Goal: Task Accomplishment & Management: Use online tool/utility

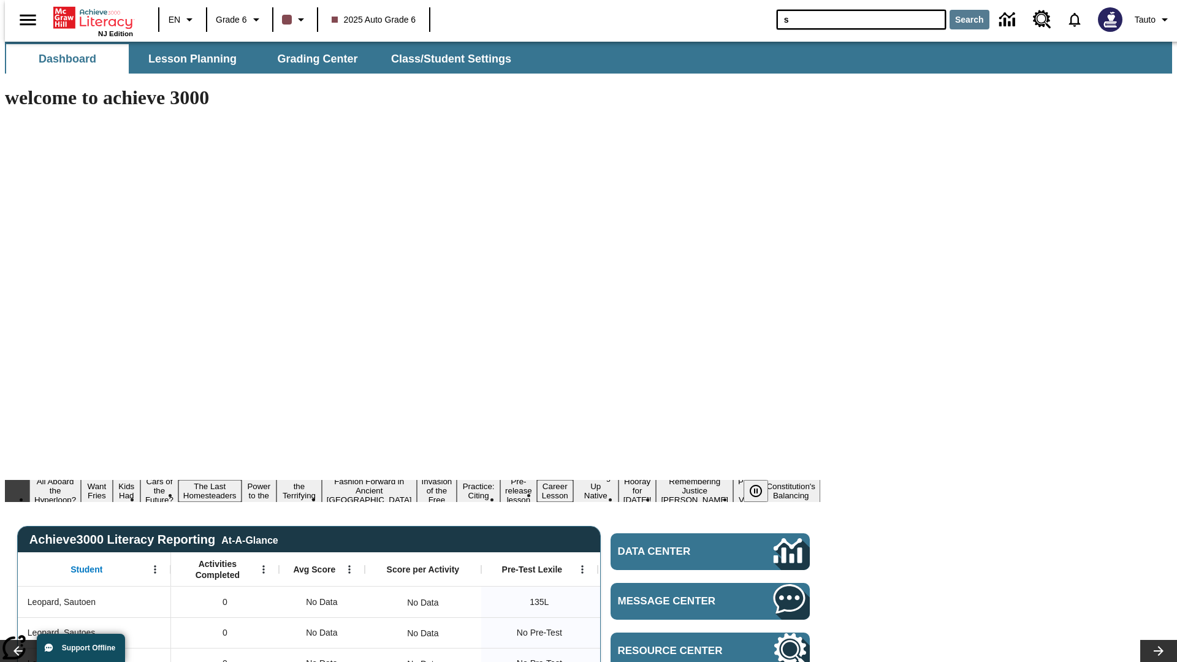
type input "s"
click at [962, 20] on button "Search" at bounding box center [970, 20] width 40 height 20
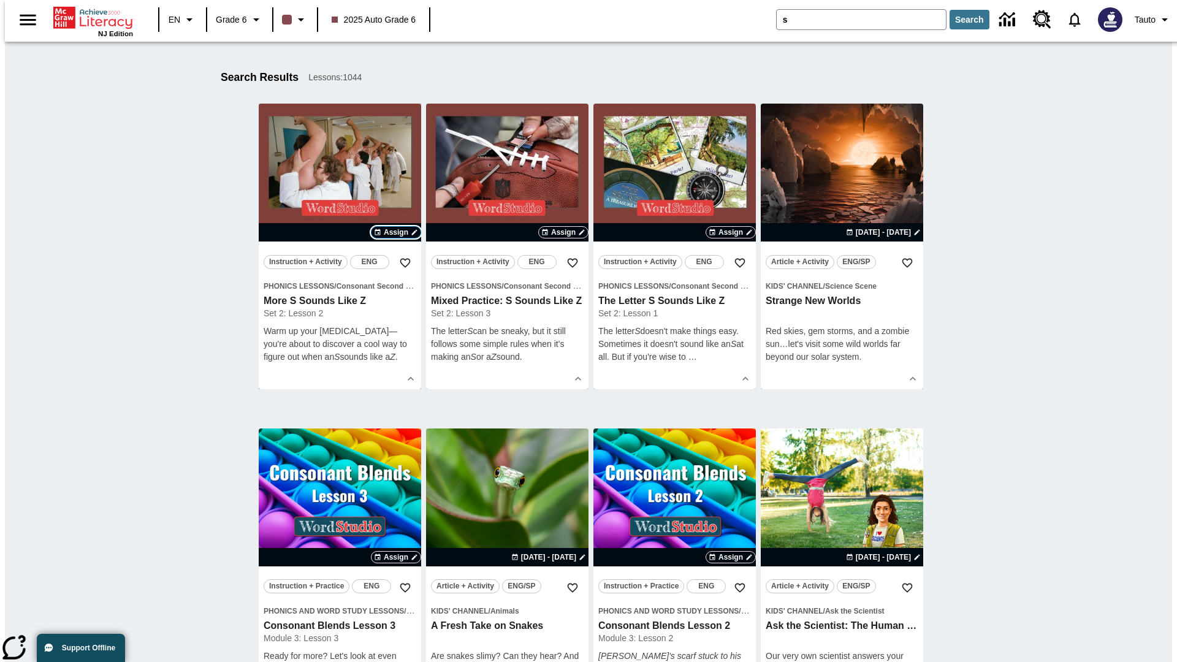
click at [396, 232] on span "Assign" at bounding box center [396, 232] width 25 height 11
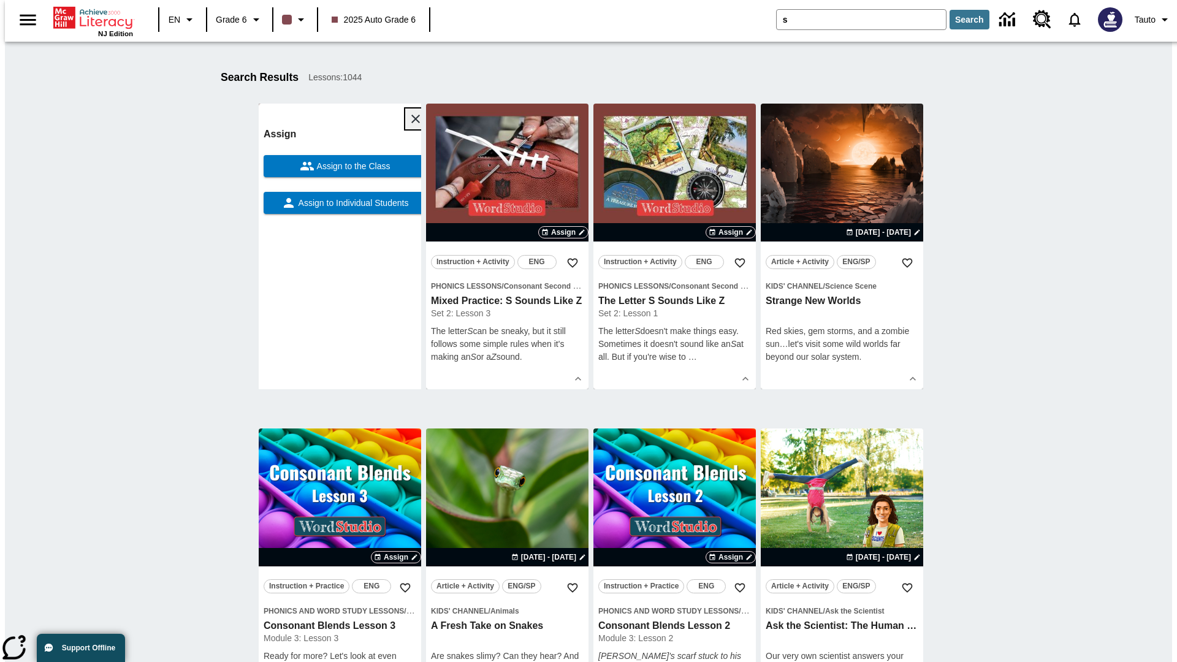
scroll to position [192, 0]
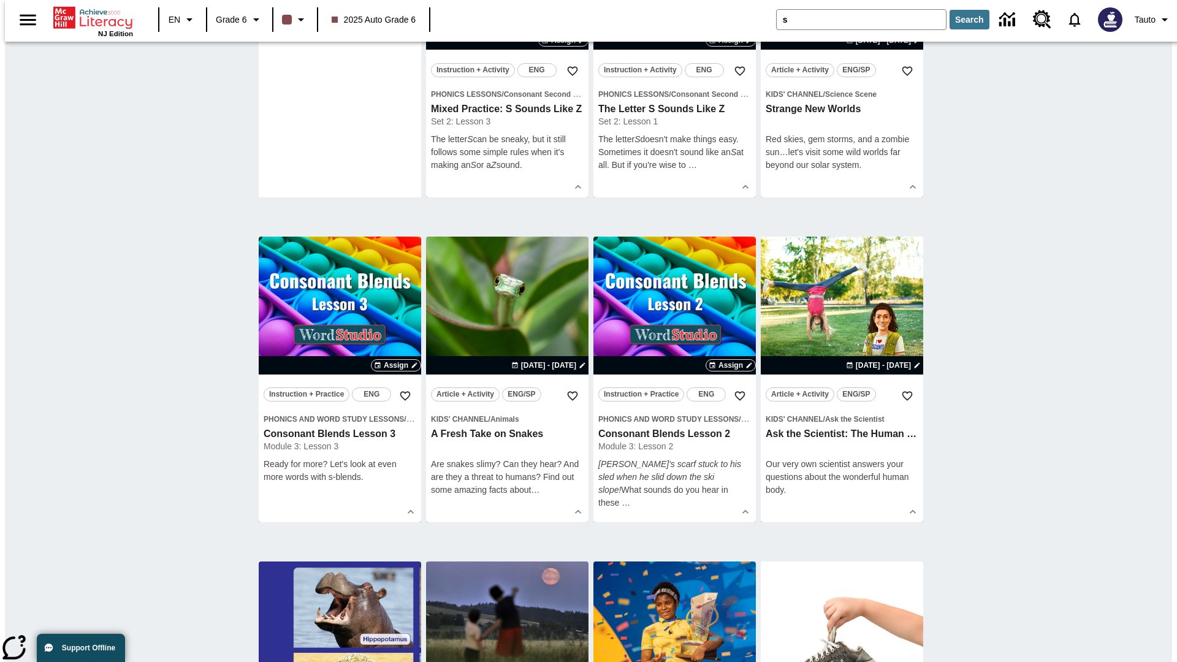
click at [340, 18] on span "Assign to Individual Students" at bounding box center [352, 11] width 113 height 13
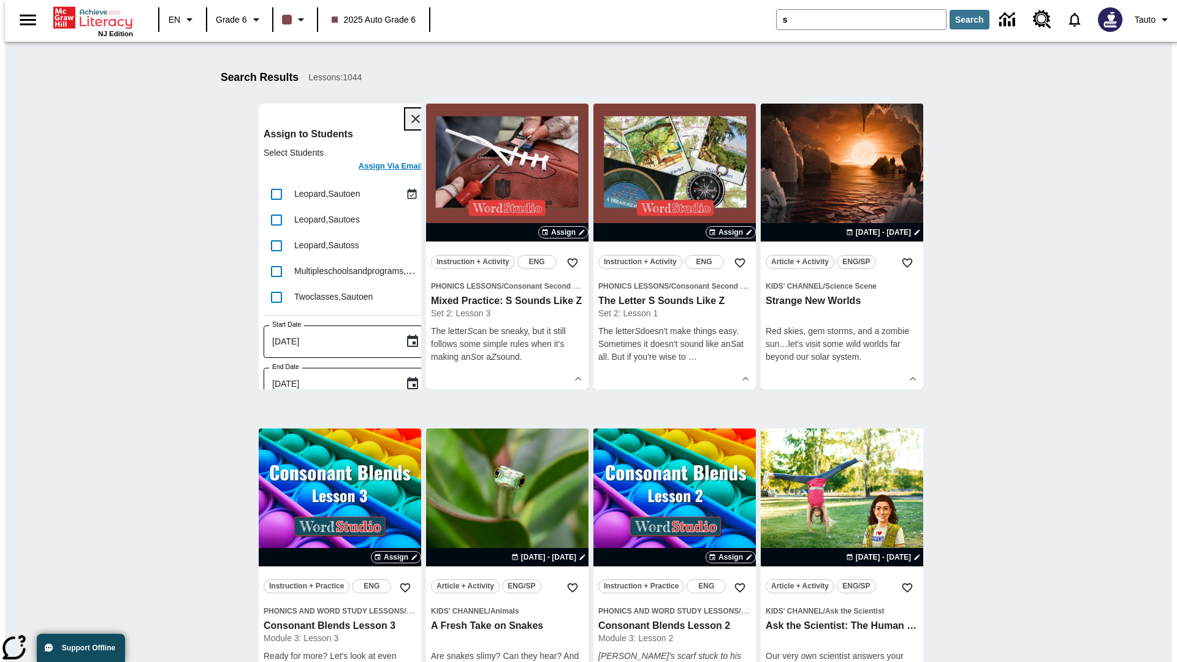
click at [411, 119] on icon "Close" at bounding box center [415, 119] width 9 height 9
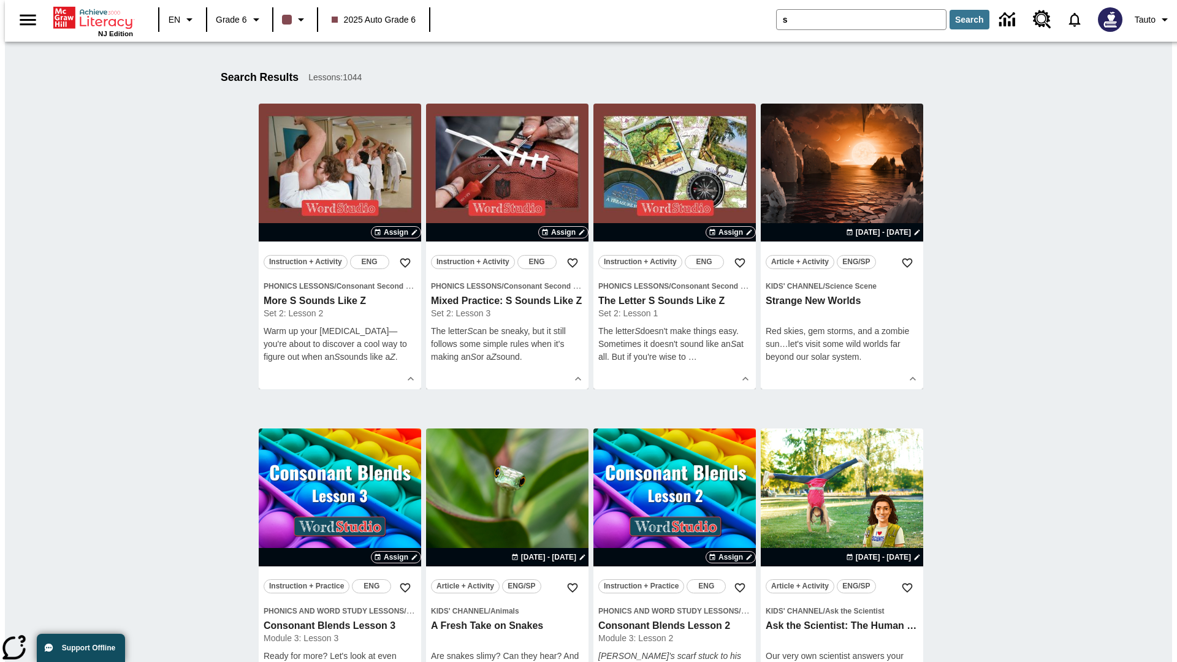
scroll to position [226, 0]
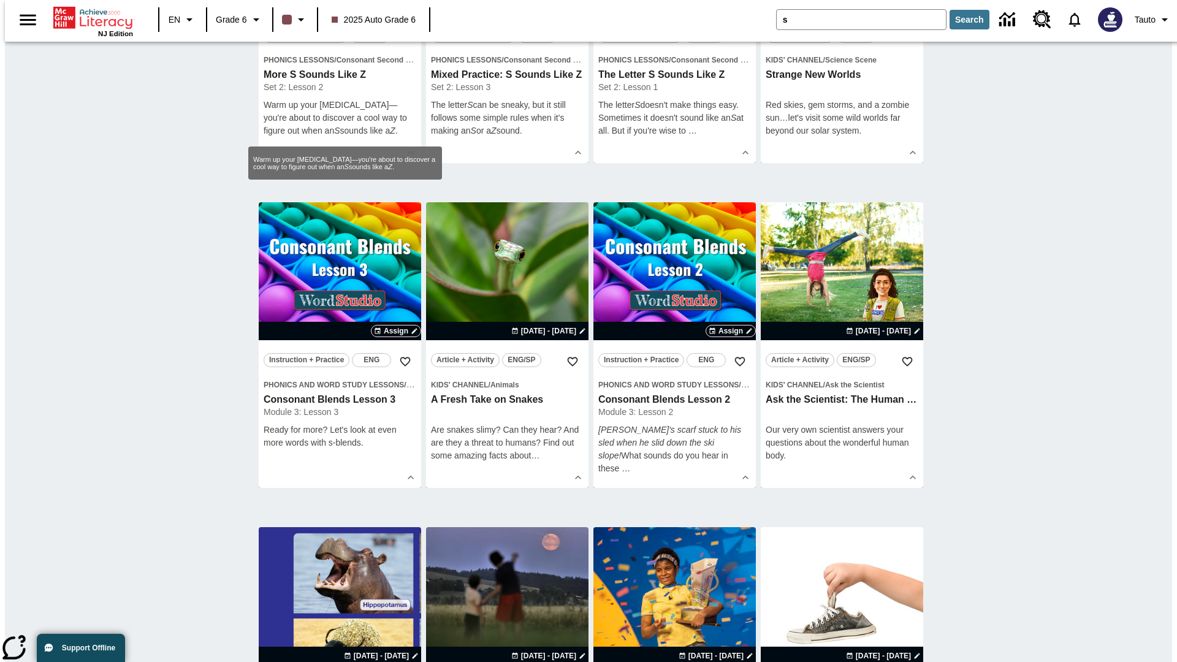
click at [396, 12] on span "Assign" at bounding box center [396, 6] width 25 height 11
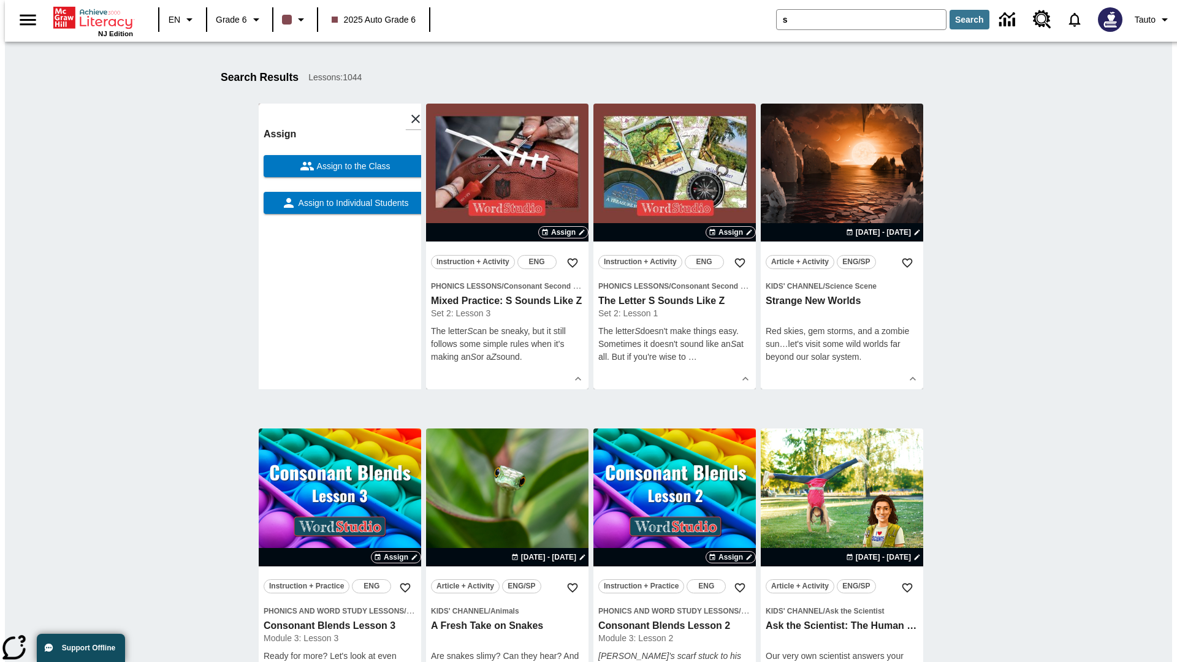
scroll to position [155, 0]
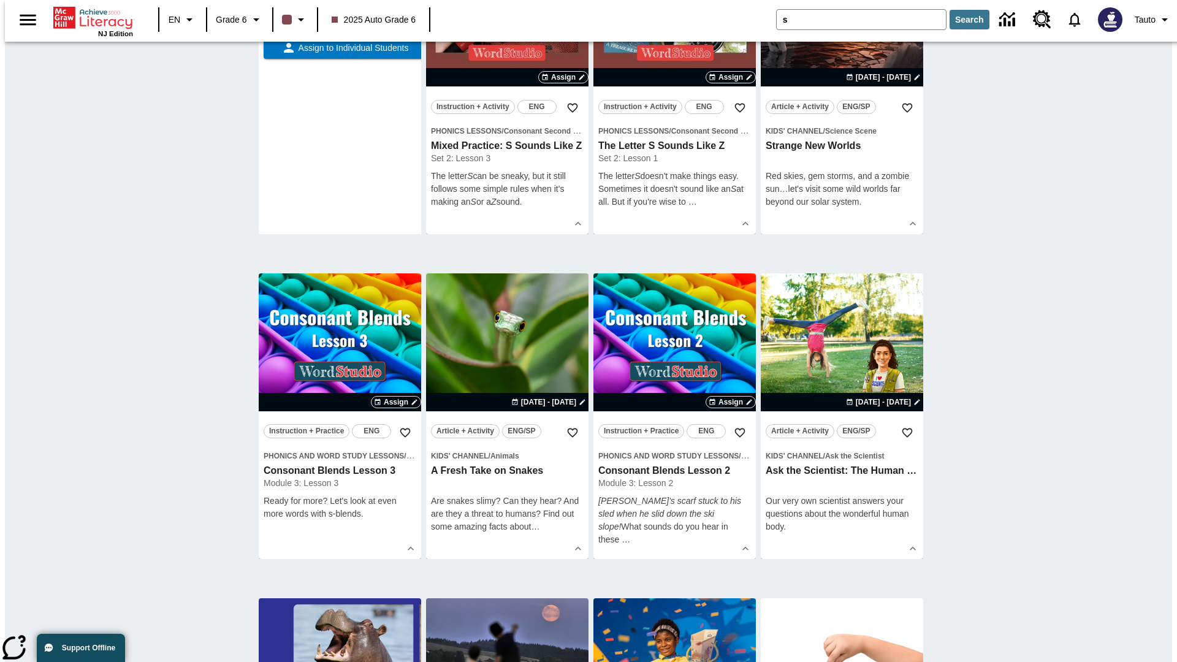
click at [340, 18] on span "Assign to the Class" at bounding box center [353, 11] width 76 height 13
